Goal: Task Accomplishment & Management: Manage account settings

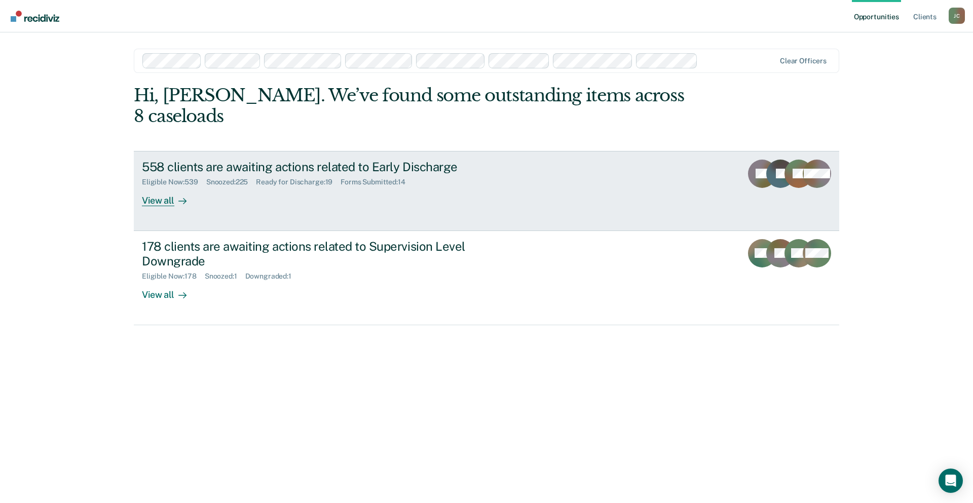
click at [196, 160] on div "558 clients are awaiting actions related to Early Discharge" at bounding box center [320, 167] width 356 height 15
